Goal: Task Accomplishment & Management: Manage account settings

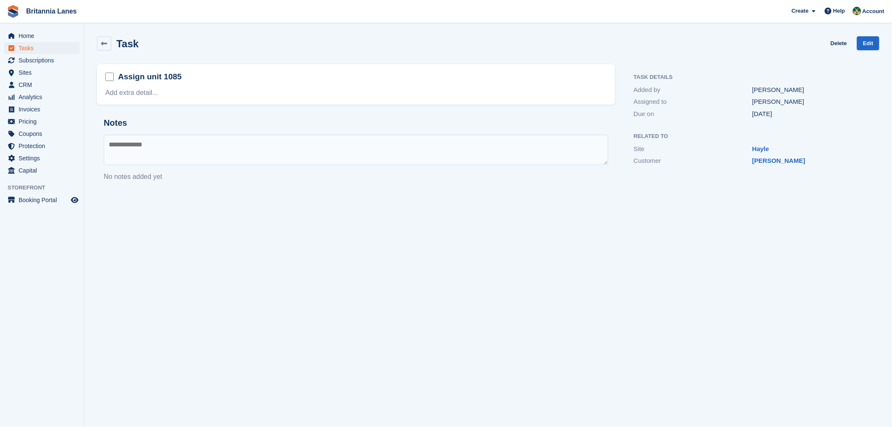
click at [110, 81] on form at bounding box center [111, 77] width 13 height 13
click at [838, 39] on link "Delete" at bounding box center [838, 43] width 16 height 14
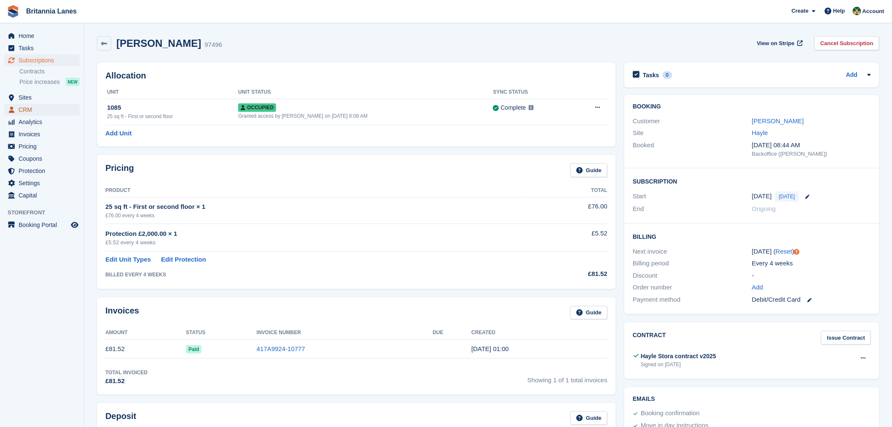
click at [32, 108] on span "CRM" at bounding box center [44, 110] width 51 height 12
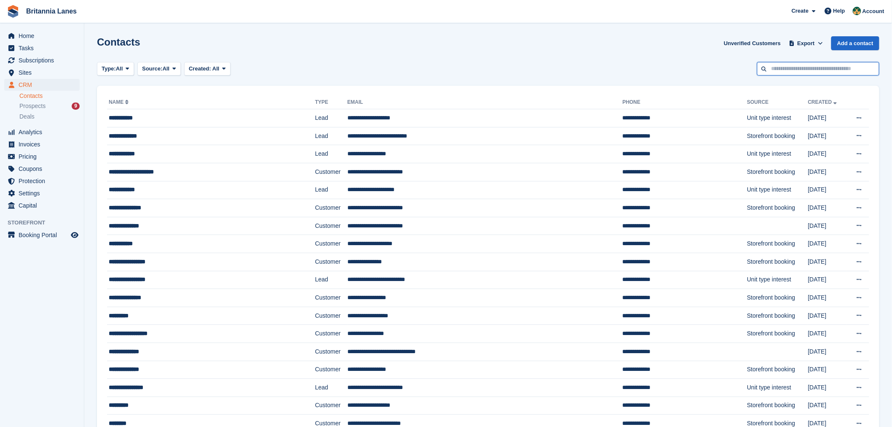
click at [794, 71] on input "text" at bounding box center [818, 69] width 122 height 14
type input "*******"
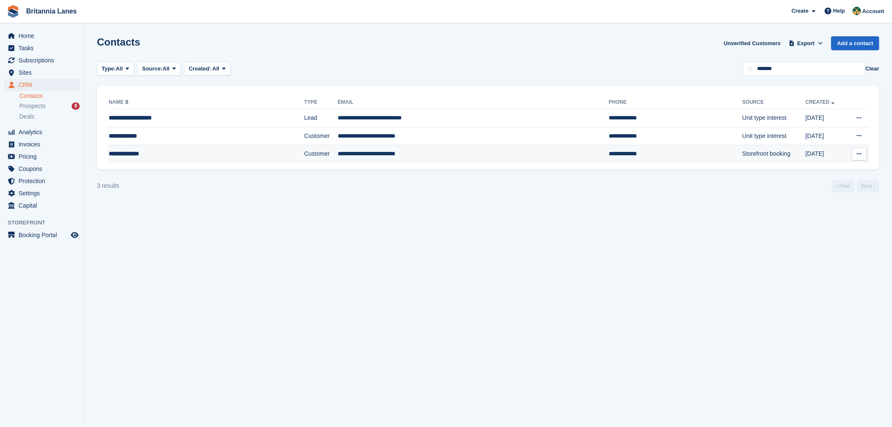
click at [167, 157] on div "**********" at bounding box center [183, 153] width 149 height 9
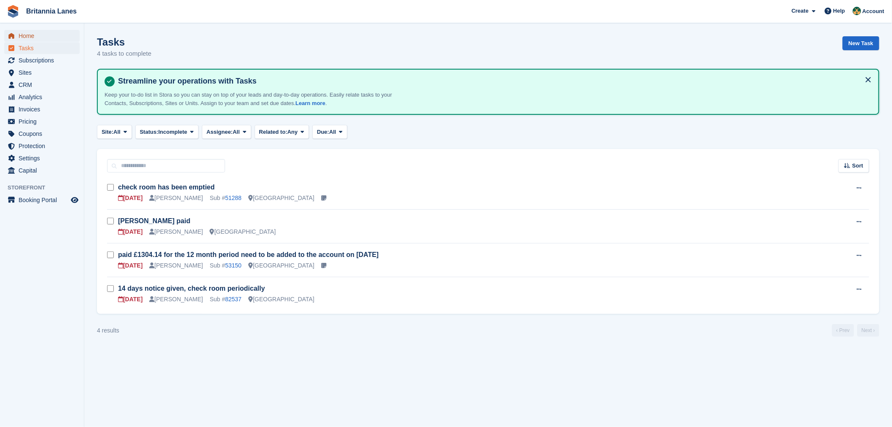
click at [31, 35] on span "Home" at bounding box center [44, 36] width 51 height 12
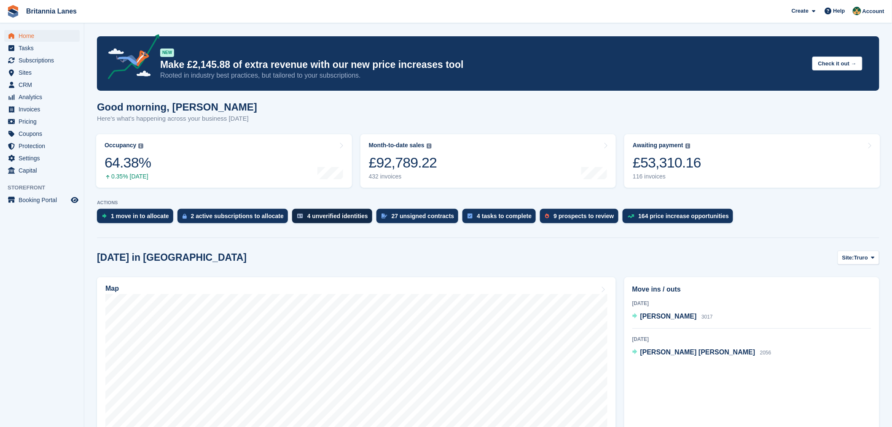
click at [346, 214] on div "4 unverified identities" at bounding box center [337, 215] width 61 height 7
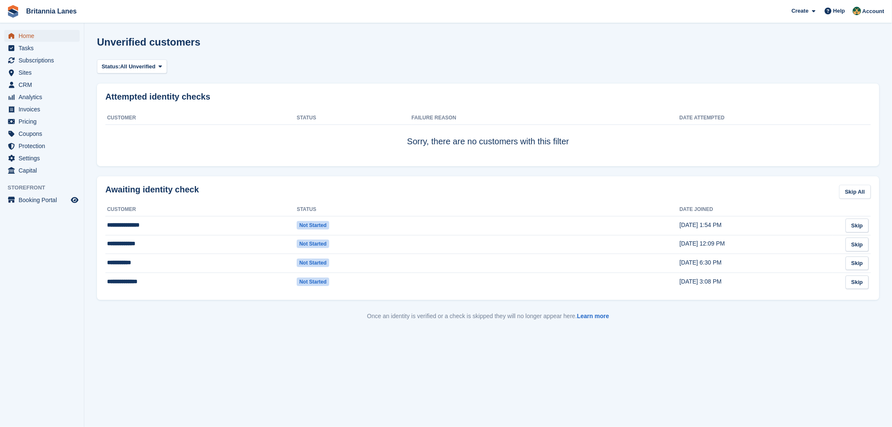
click at [35, 36] on span "Home" at bounding box center [44, 36] width 51 height 12
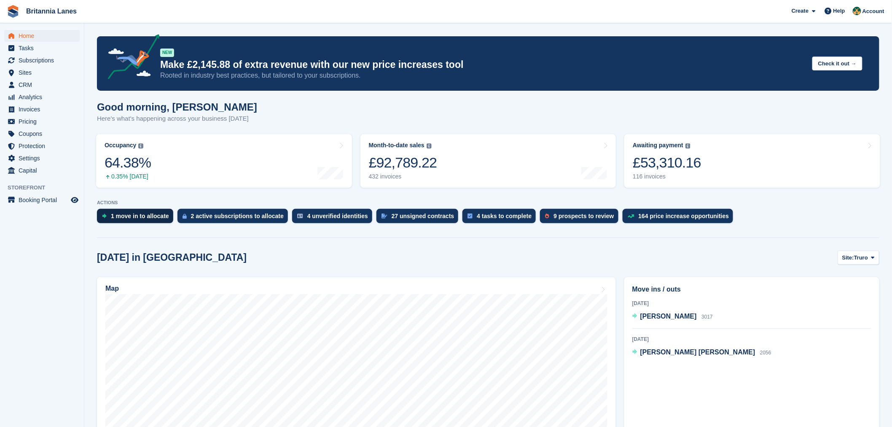
click at [120, 218] on div "1 move in to allocate" at bounding box center [140, 215] width 58 height 7
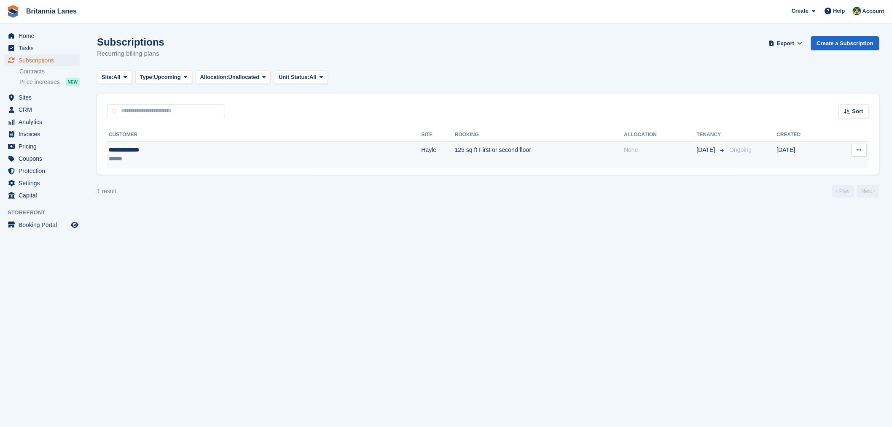
click at [137, 155] on div "******" at bounding box center [179, 158] width 140 height 9
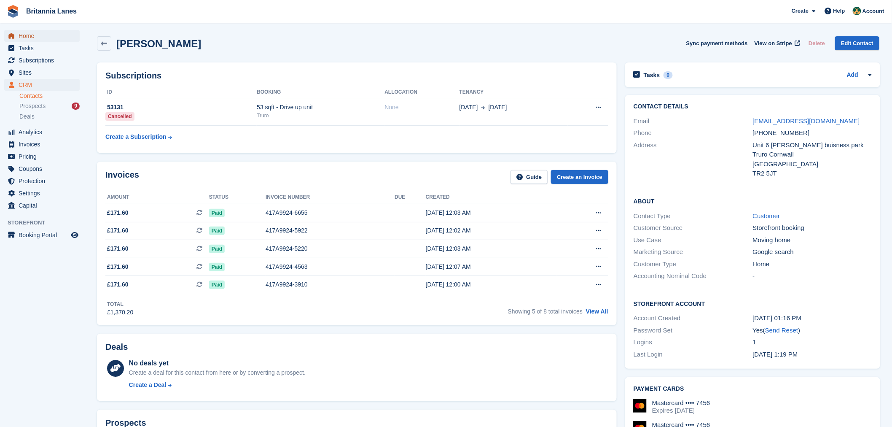
click at [33, 37] on span "Home" at bounding box center [44, 36] width 51 height 12
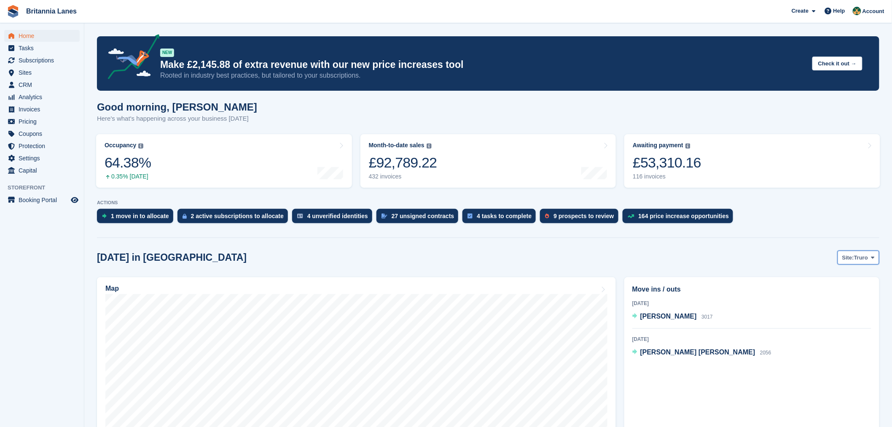
click at [853, 258] on span "Site:" at bounding box center [848, 257] width 12 height 8
click at [837, 325] on link "Hayle" at bounding box center [838, 322] width 76 height 15
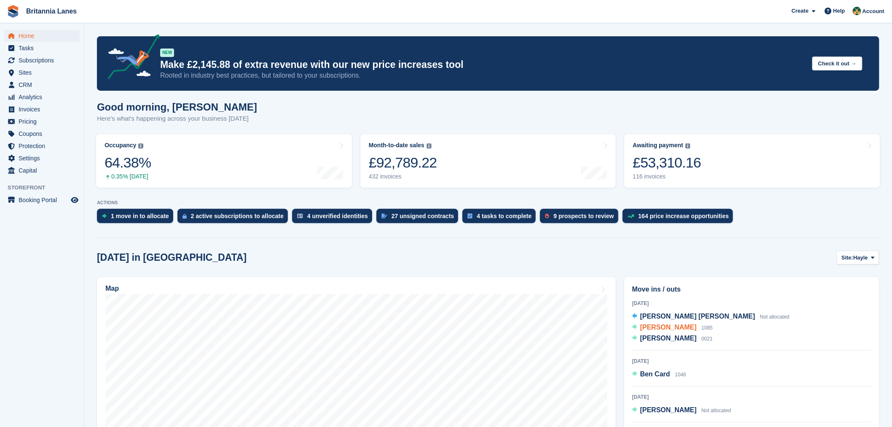
click at [663, 325] on span "[PERSON_NAME]" at bounding box center [668, 326] width 56 height 7
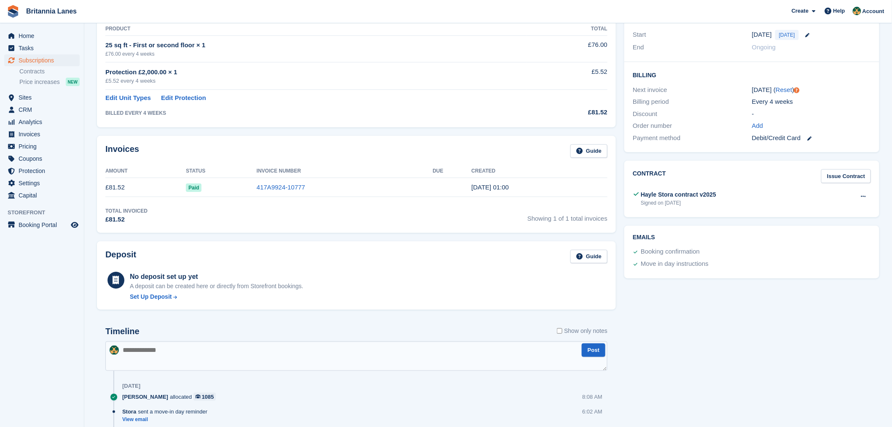
scroll to position [174, 0]
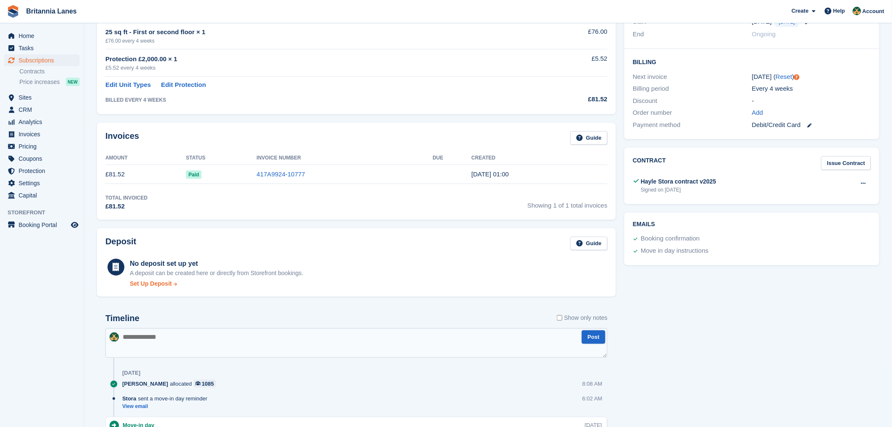
click at [140, 283] on div "Set Up Deposit" at bounding box center [151, 283] width 42 height 9
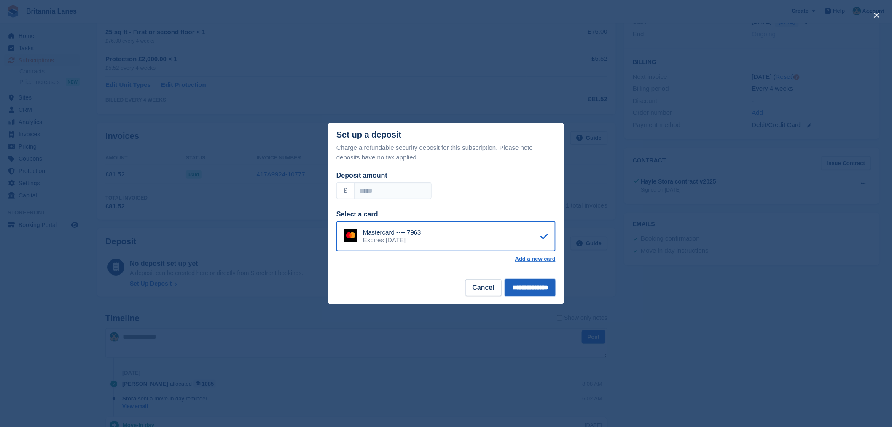
click at [529, 285] on input "**********" at bounding box center [530, 287] width 51 height 17
click at [498, 236] on div "Mastercard •••• 7963 Expires June 2030" at bounding box center [445, 236] width 219 height 30
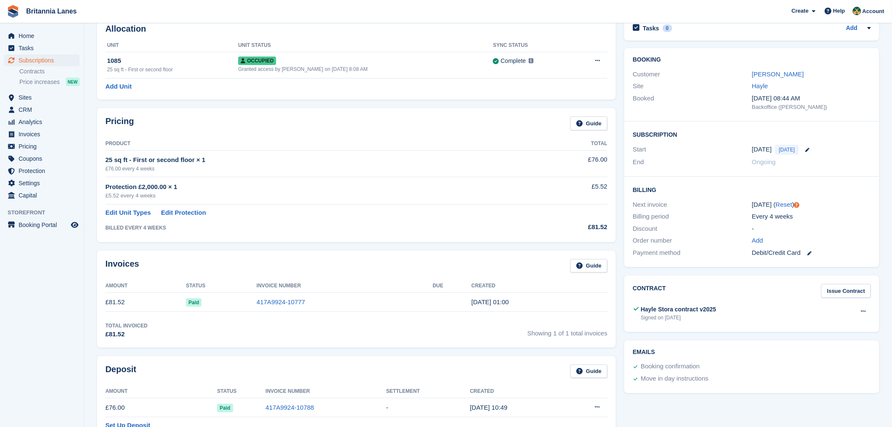
scroll to position [0, 0]
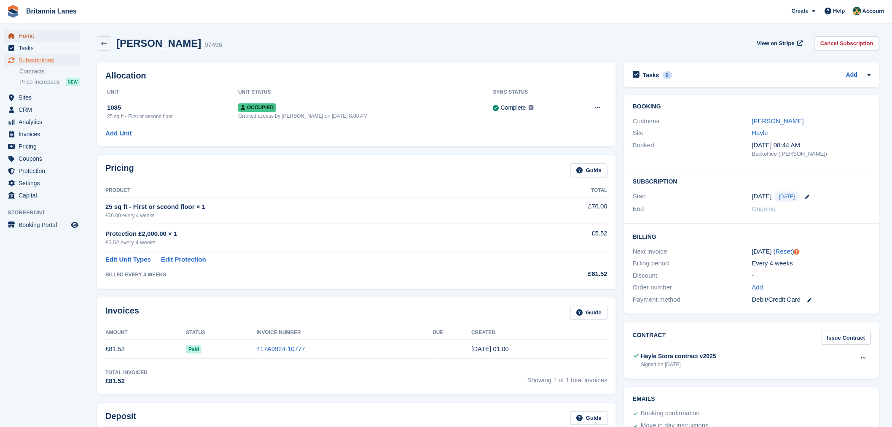
click at [28, 37] on span "Home" at bounding box center [44, 36] width 51 height 12
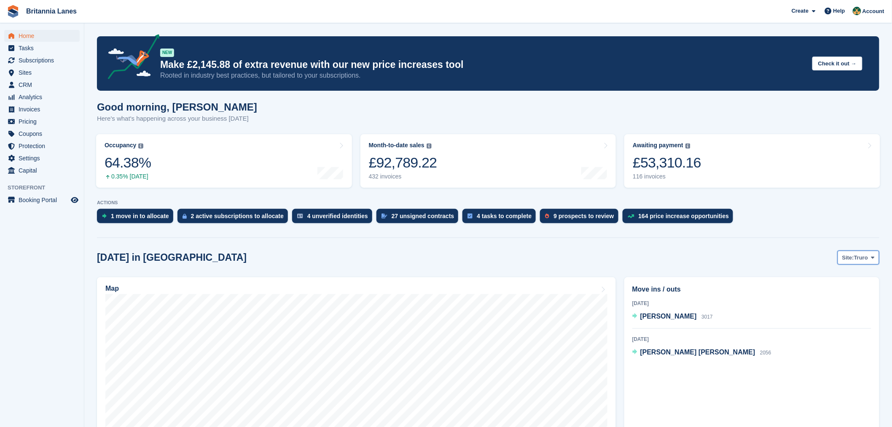
click at [851, 257] on span "Site:" at bounding box center [848, 257] width 12 height 8
click at [842, 325] on link "Hayle" at bounding box center [838, 322] width 76 height 15
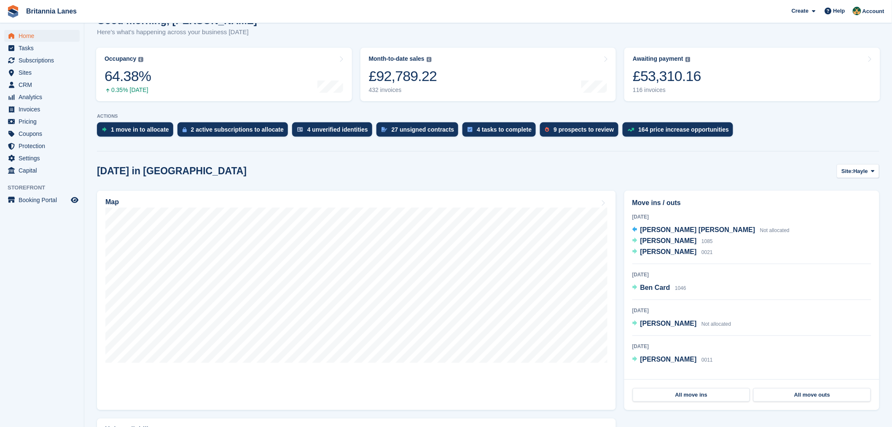
scroll to position [109, 0]
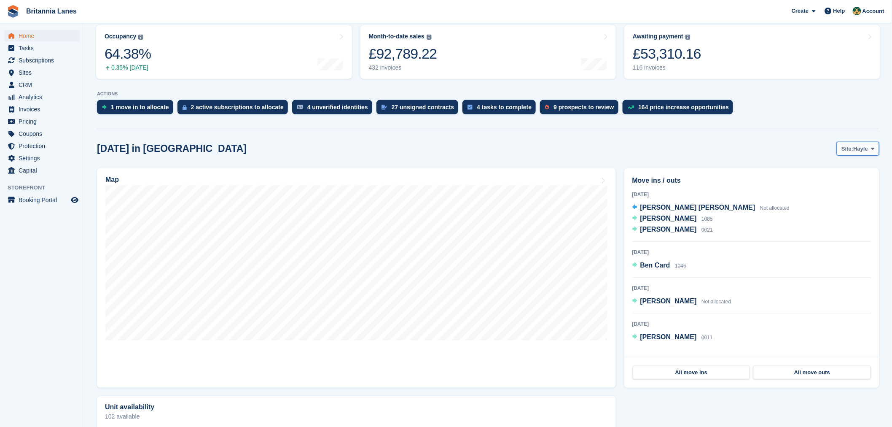
click at [846, 146] on span "Site:" at bounding box center [847, 149] width 12 height 8
click at [819, 170] on link "Truro" at bounding box center [838, 168] width 76 height 15
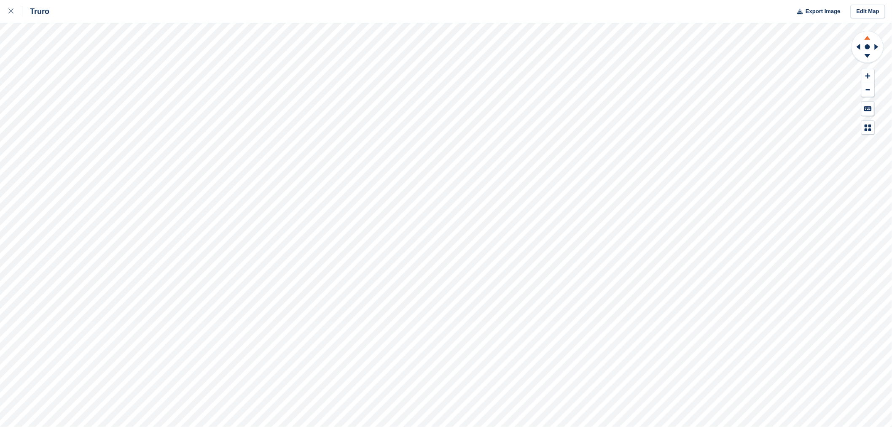
click at [866, 38] on icon at bounding box center [867, 38] width 6 height 4
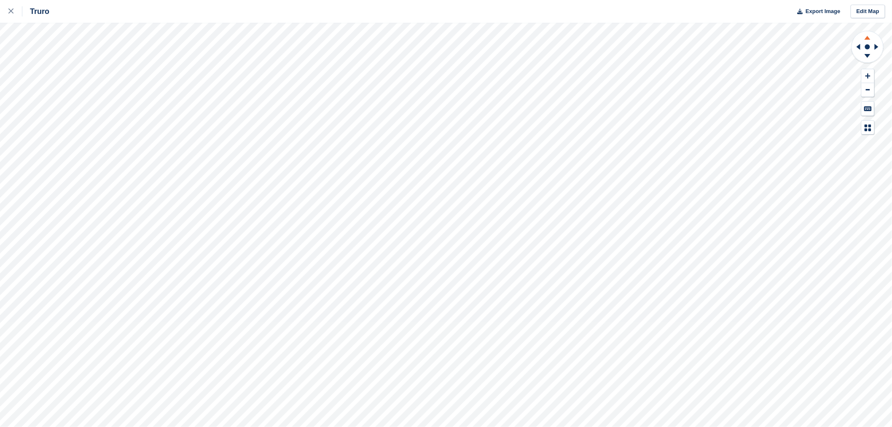
click at [866, 38] on icon at bounding box center [867, 38] width 6 height 4
click at [864, 40] on icon at bounding box center [867, 36] width 22 height 11
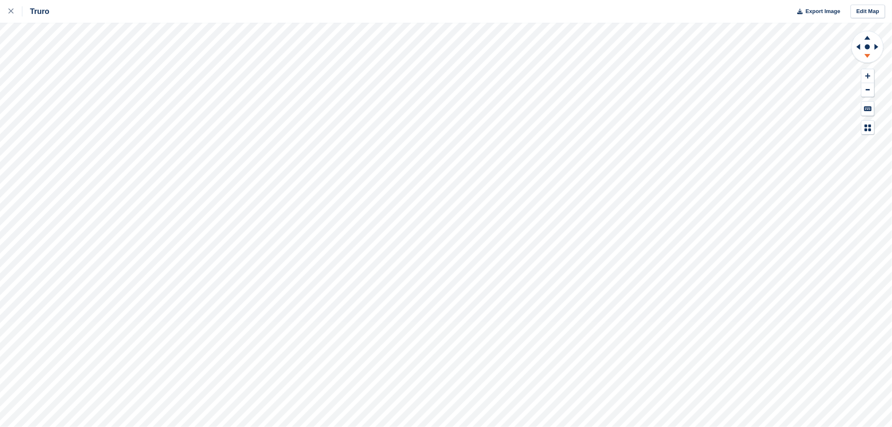
click at [865, 57] on icon at bounding box center [867, 57] width 22 height 11
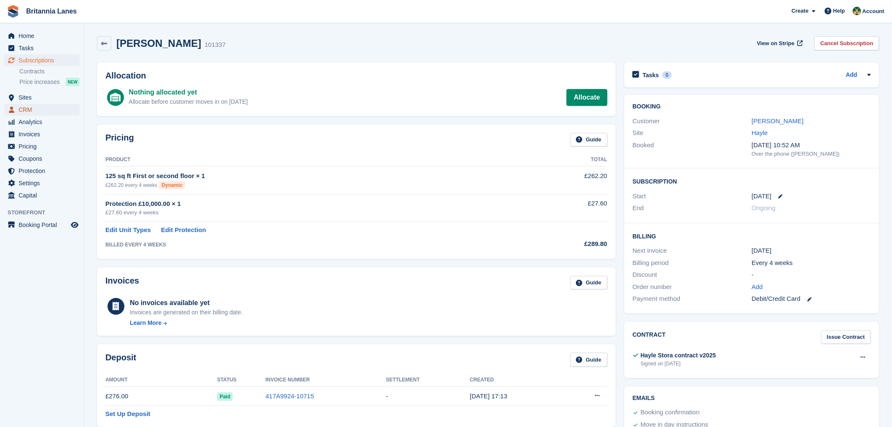
click at [38, 107] on span "CRM" at bounding box center [44, 110] width 51 height 12
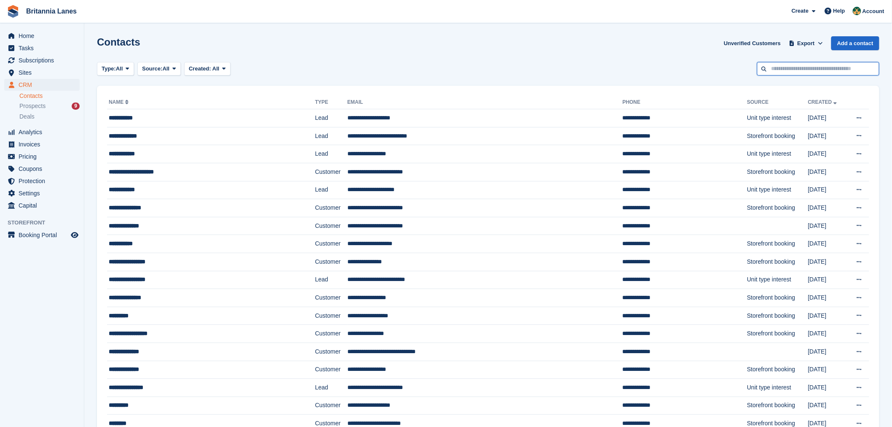
click at [821, 65] on input "text" at bounding box center [818, 69] width 122 height 14
type input "*******"
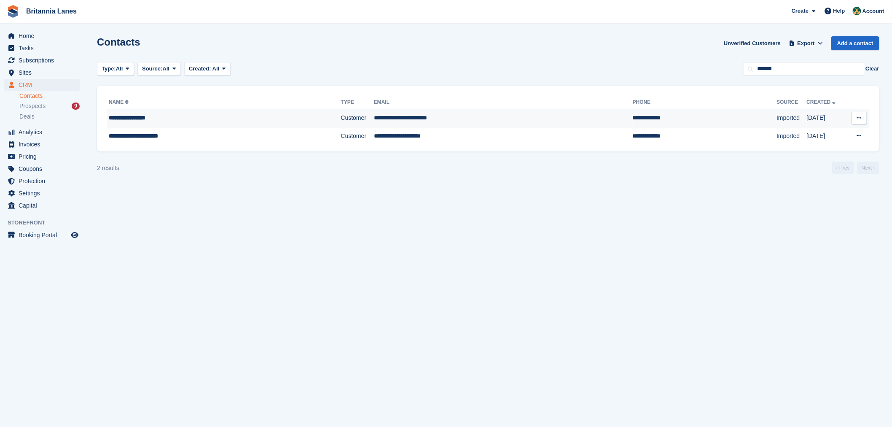
click at [158, 118] on div "**********" at bounding box center [199, 117] width 180 height 9
click at [175, 138] on div "**********" at bounding box center [199, 136] width 180 height 9
click at [40, 98] on link "Contacts" at bounding box center [49, 96] width 60 height 8
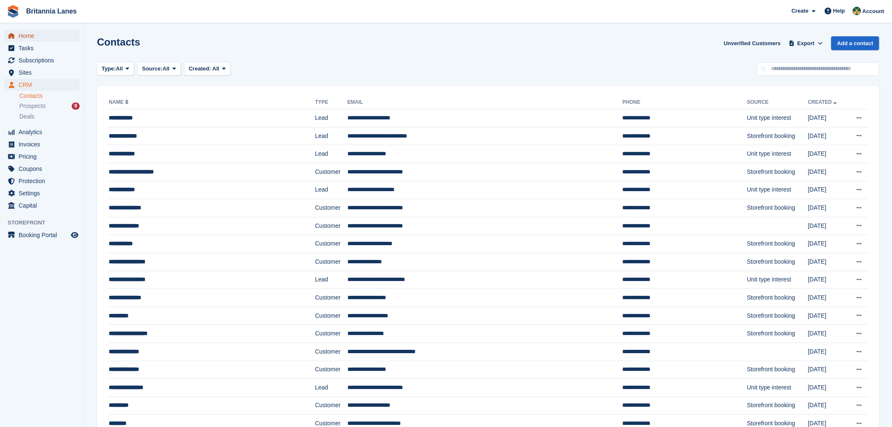
click at [41, 36] on span "Home" at bounding box center [44, 36] width 51 height 12
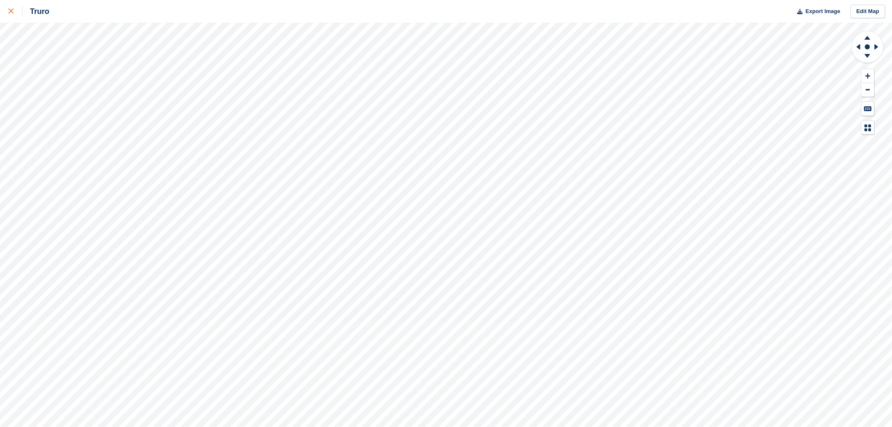
click at [10, 10] on icon at bounding box center [10, 10] width 5 height 5
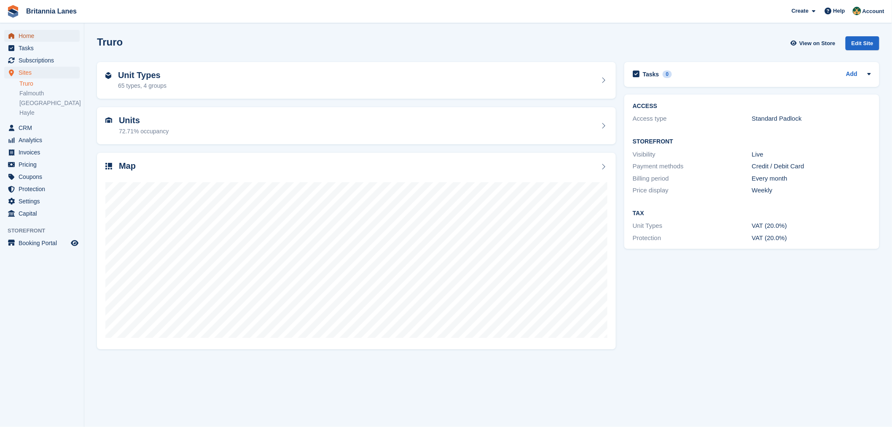
click at [19, 38] on span "Home" at bounding box center [44, 36] width 51 height 12
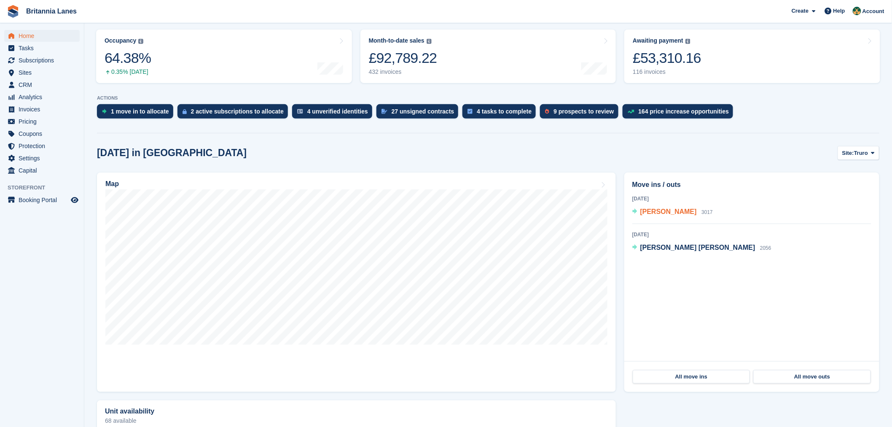
scroll to position [87, 0]
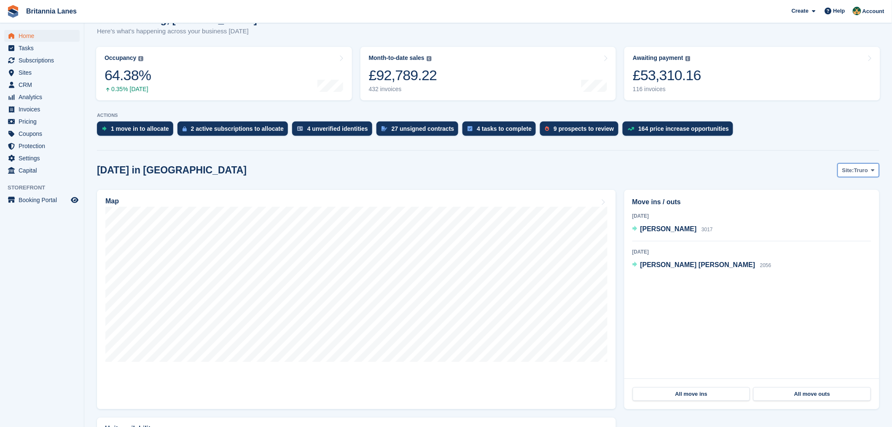
click at [859, 172] on span "Truro" at bounding box center [861, 170] width 14 height 8
click at [830, 235] on link "Hayle" at bounding box center [838, 235] width 76 height 15
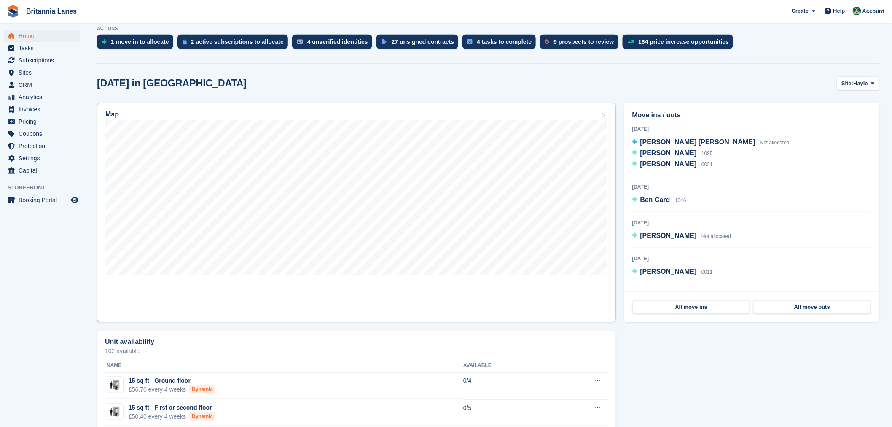
scroll to position [174, 0]
